Goal: Transaction & Acquisition: Purchase product/service

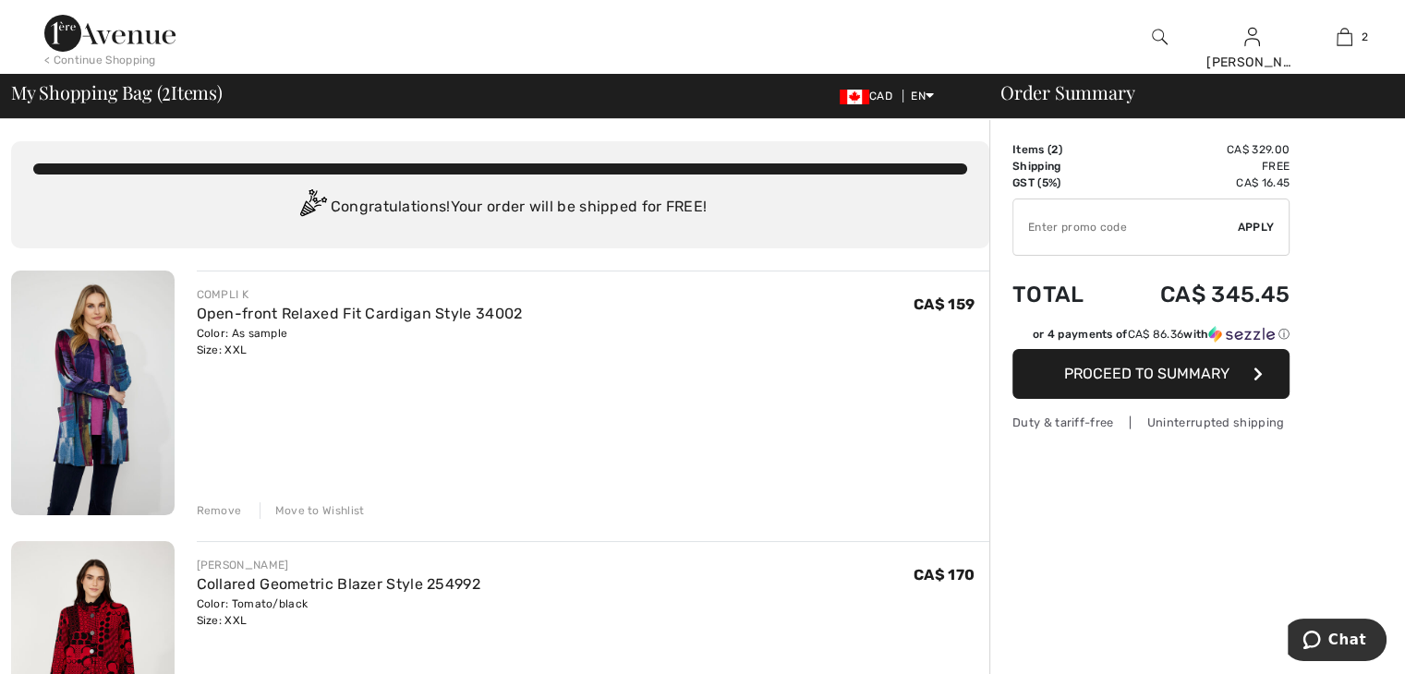
click at [1138, 374] on span "Proceed to Summary" at bounding box center [1146, 374] width 165 height 18
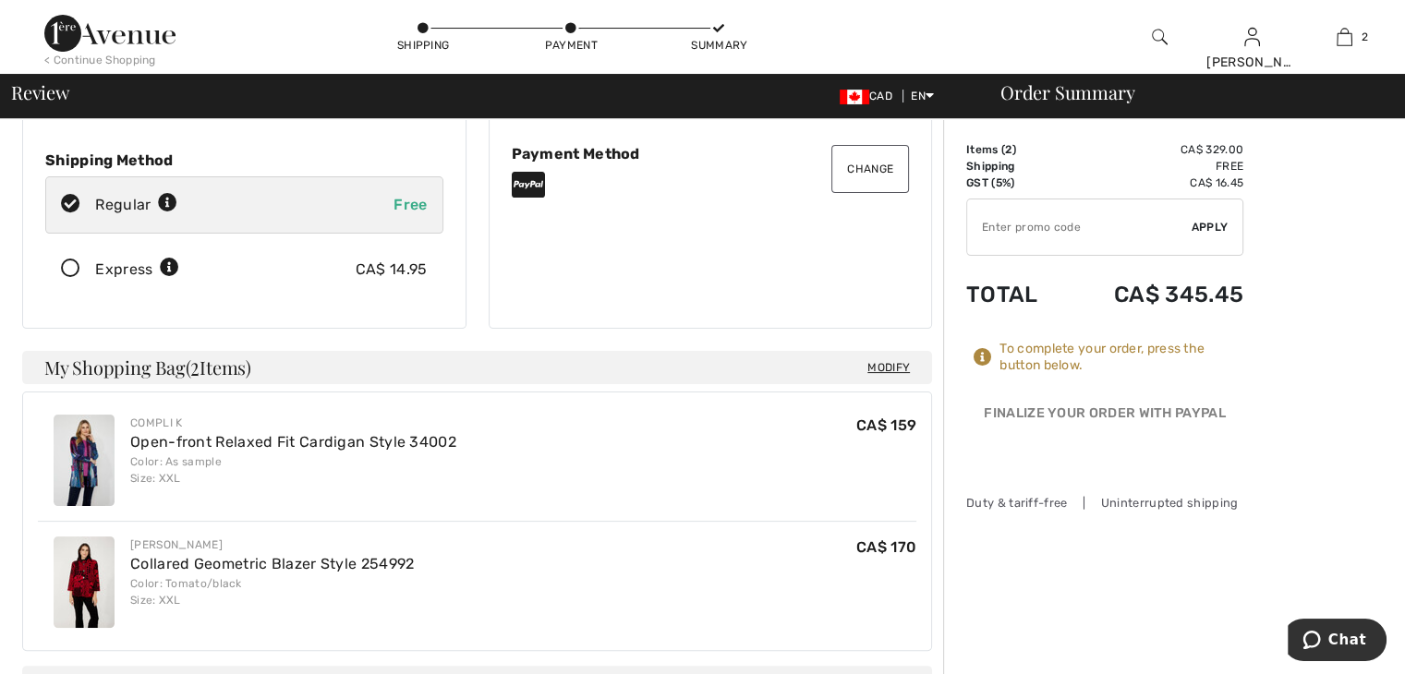
scroll to position [277, 0]
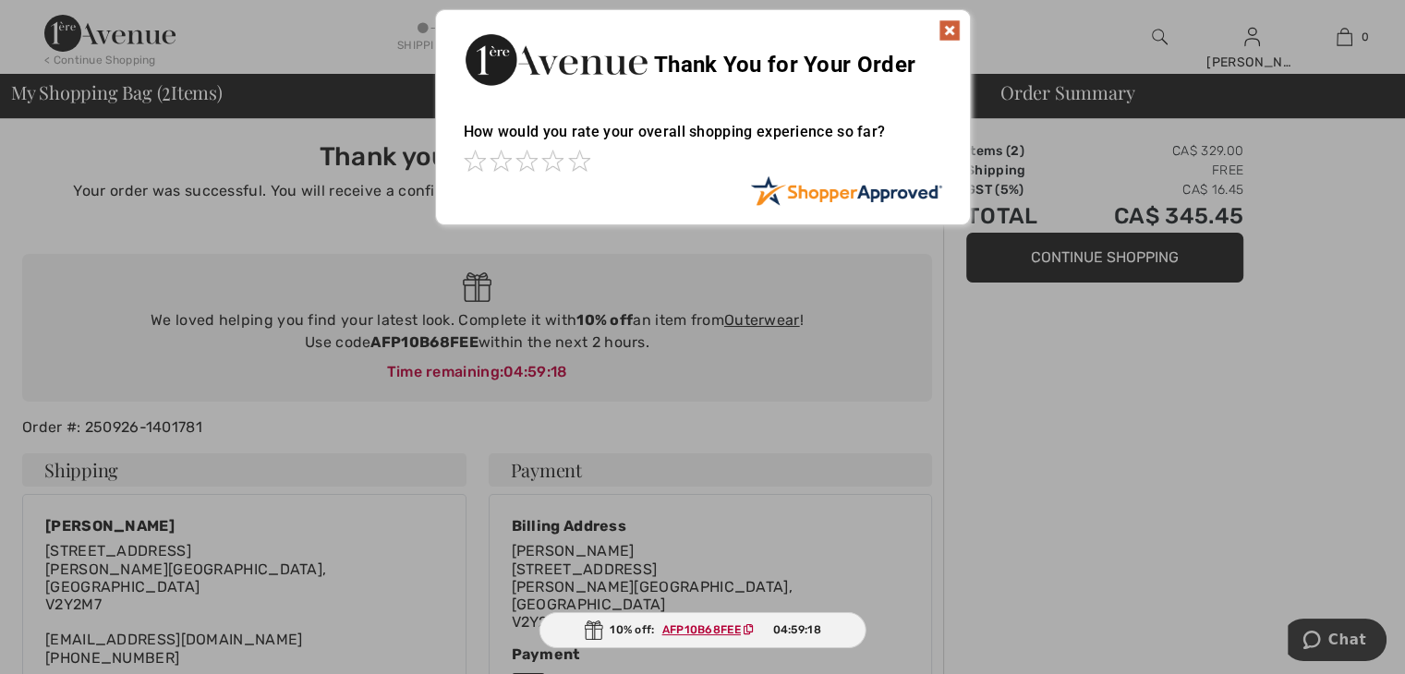
click at [594, 621] on img at bounding box center [593, 630] width 18 height 19
click at [713, 629] on ins "AFP10B68FEE" at bounding box center [701, 629] width 79 height 13
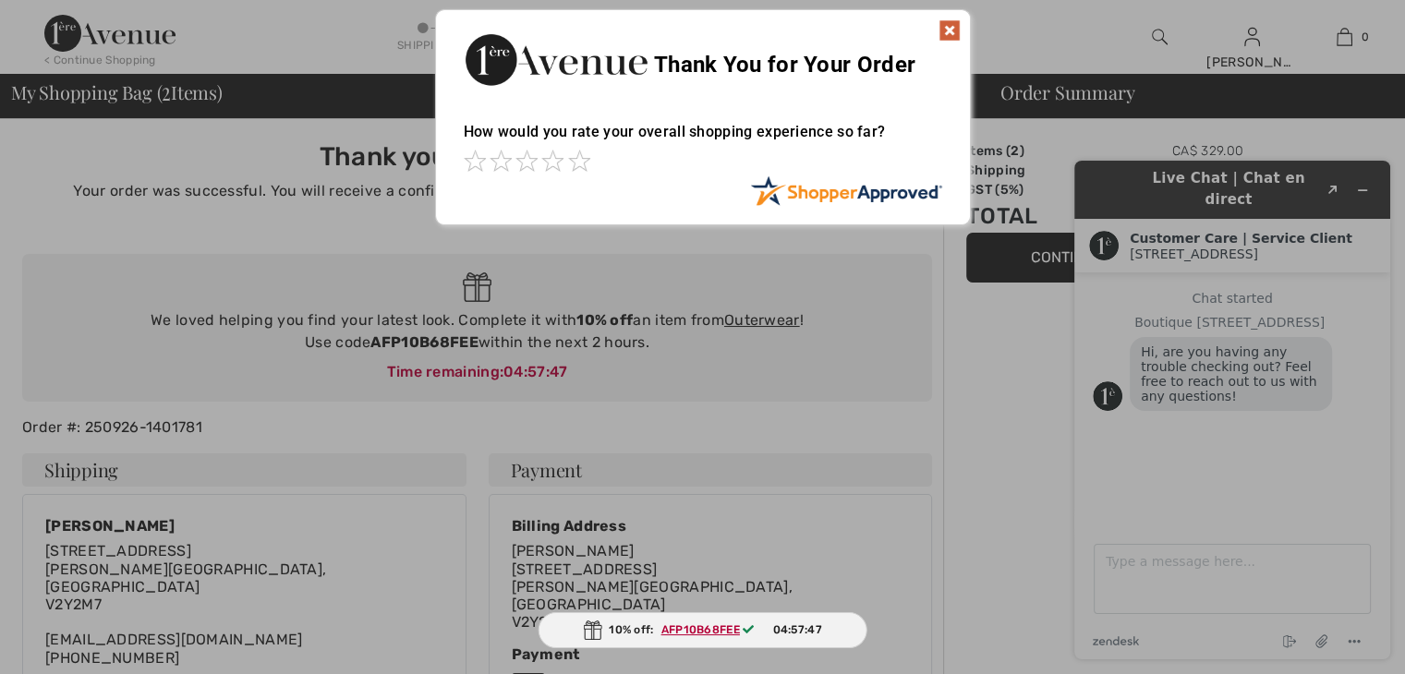
click at [950, 30] on img at bounding box center [949, 30] width 22 height 22
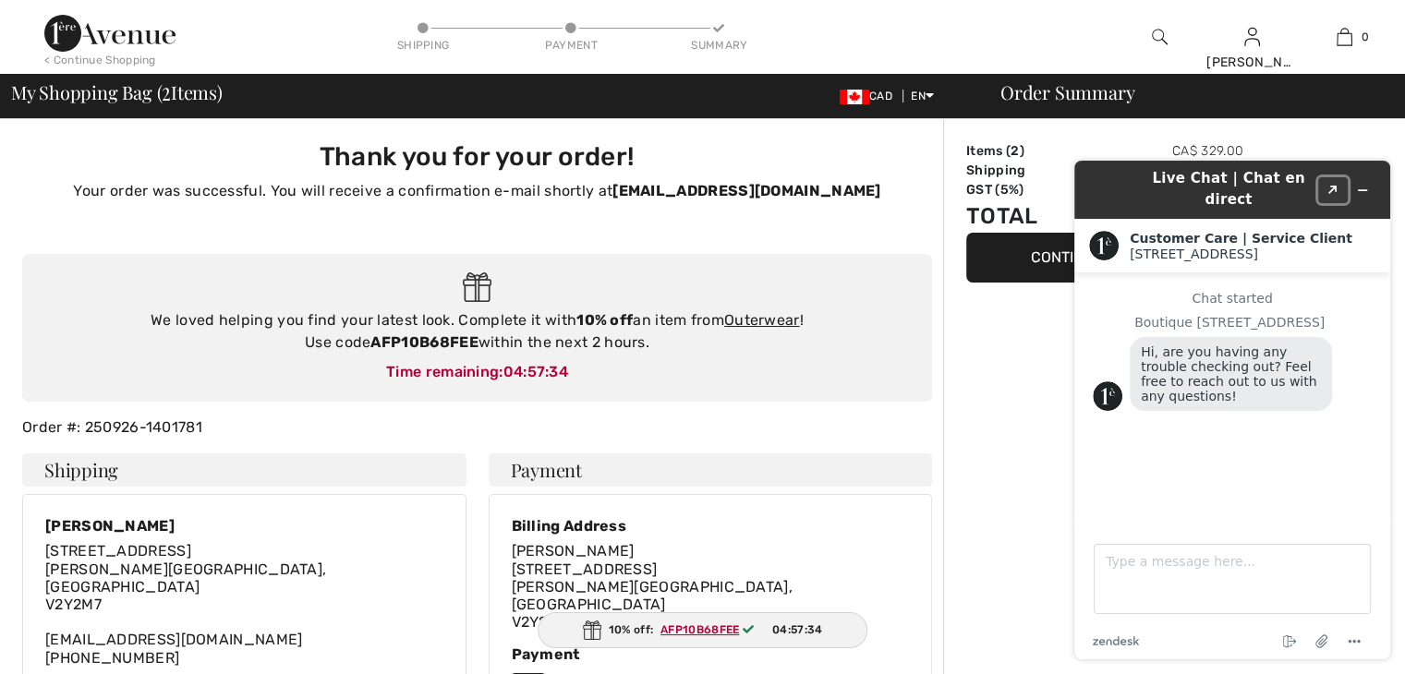
click at [1330, 177] on button "Created with Sketch." at bounding box center [1333, 190] width 30 height 26
